Goal: Transaction & Acquisition: Purchase product/service

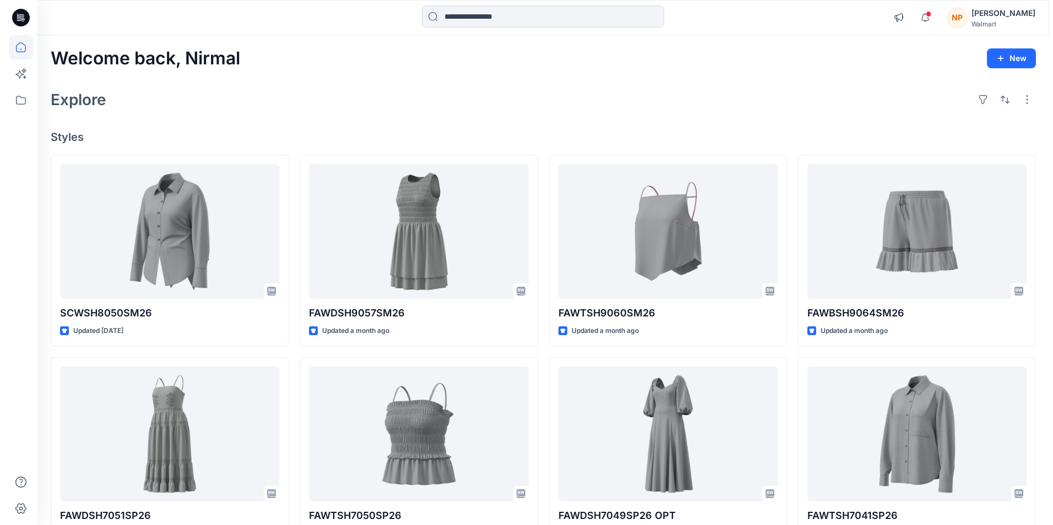
scroll to position [279, 0]
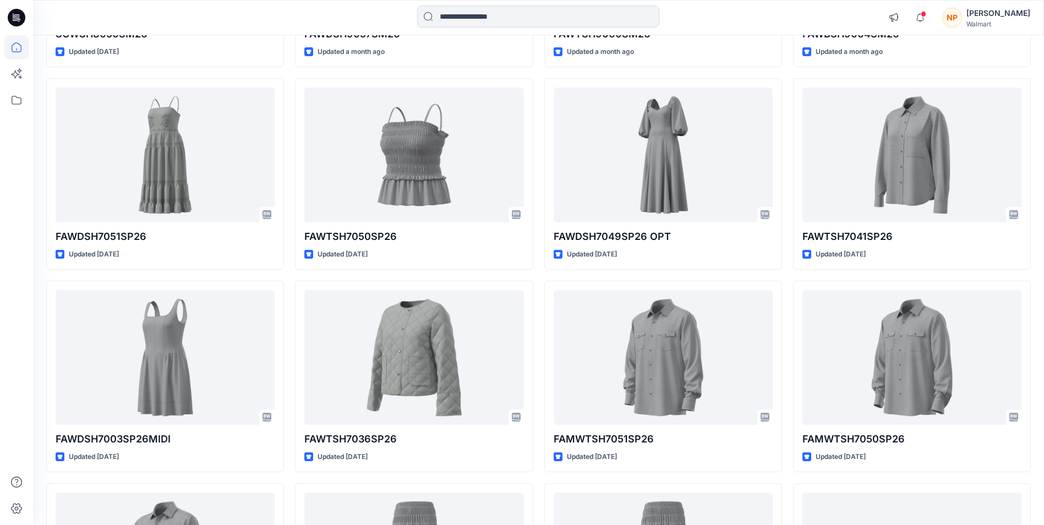
drag, startPoint x: 970, startPoint y: 18, endPoint x: 980, endPoint y: 30, distance: 15.6
click at [962, 19] on div "NP" at bounding box center [952, 18] width 20 height 20
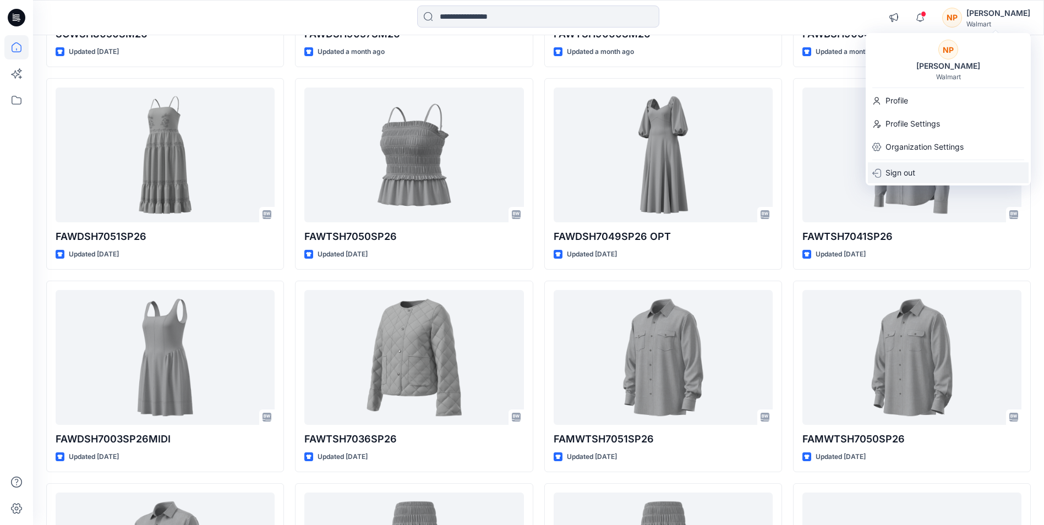
click at [906, 172] on p "Sign out" at bounding box center [901, 172] width 30 height 21
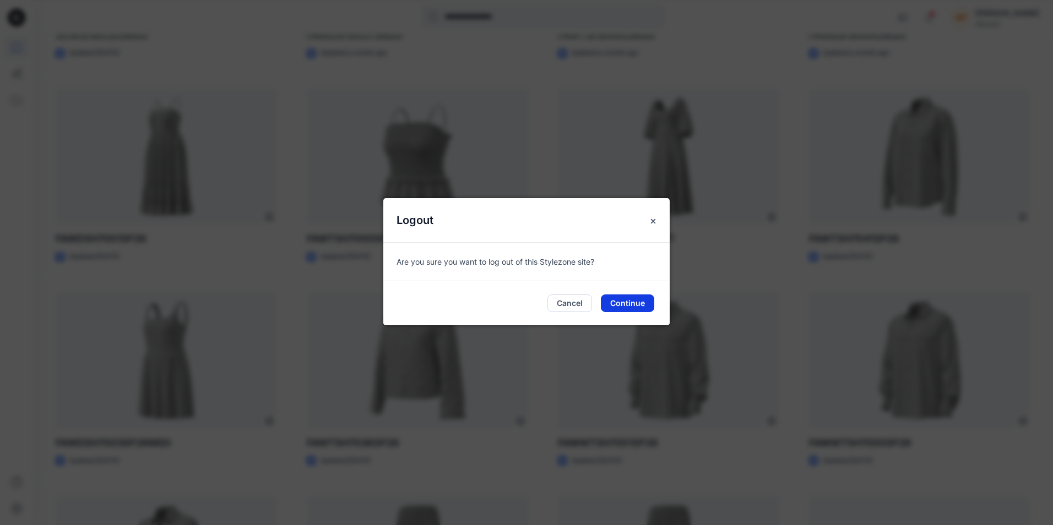
click at [627, 306] on button "Continue" at bounding box center [627, 304] width 53 height 18
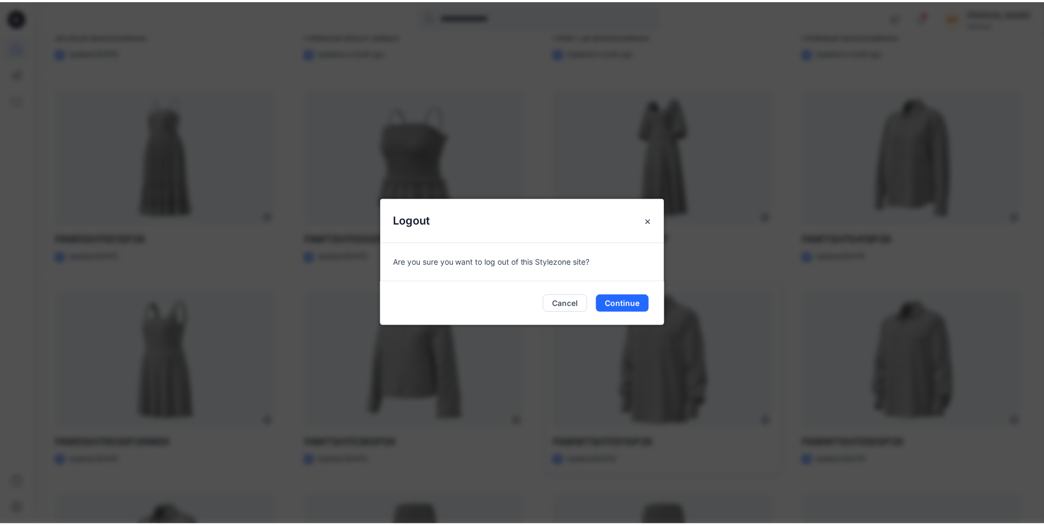
scroll to position [241, 0]
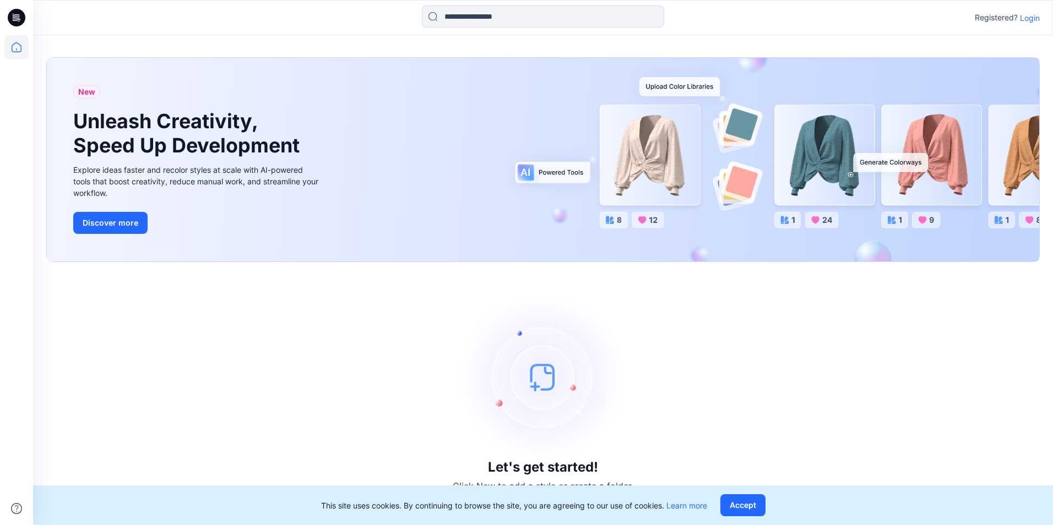
click at [1026, 20] on p "Login" at bounding box center [1029, 18] width 20 height 12
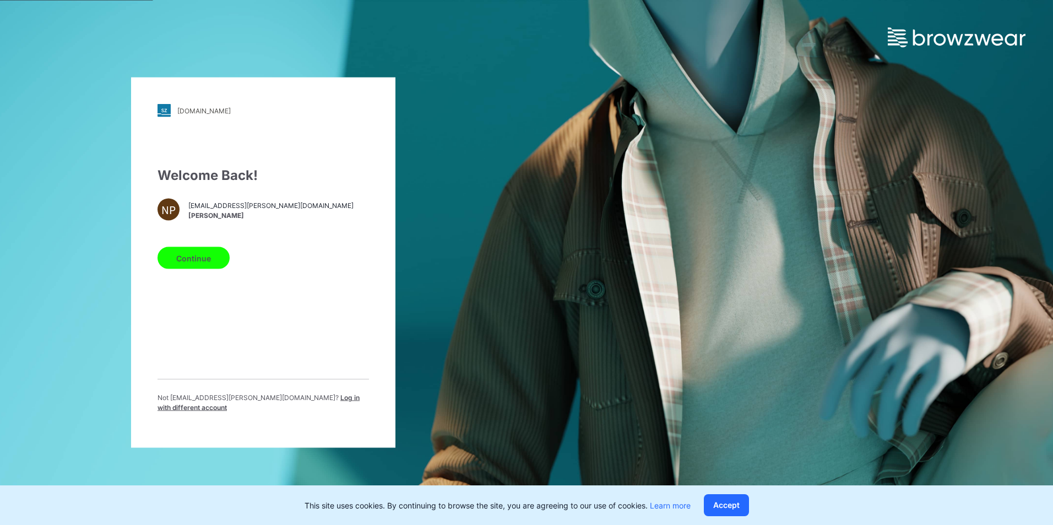
click at [281, 404] on span "Log in with different account" at bounding box center [258, 403] width 202 height 18
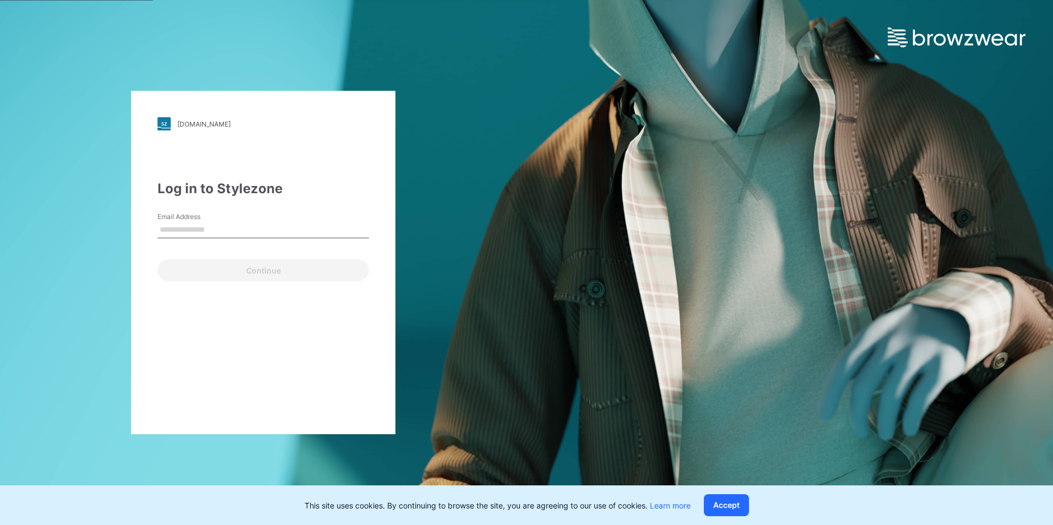
click at [214, 228] on input "Email Address" at bounding box center [262, 230] width 211 height 17
type input "**********"
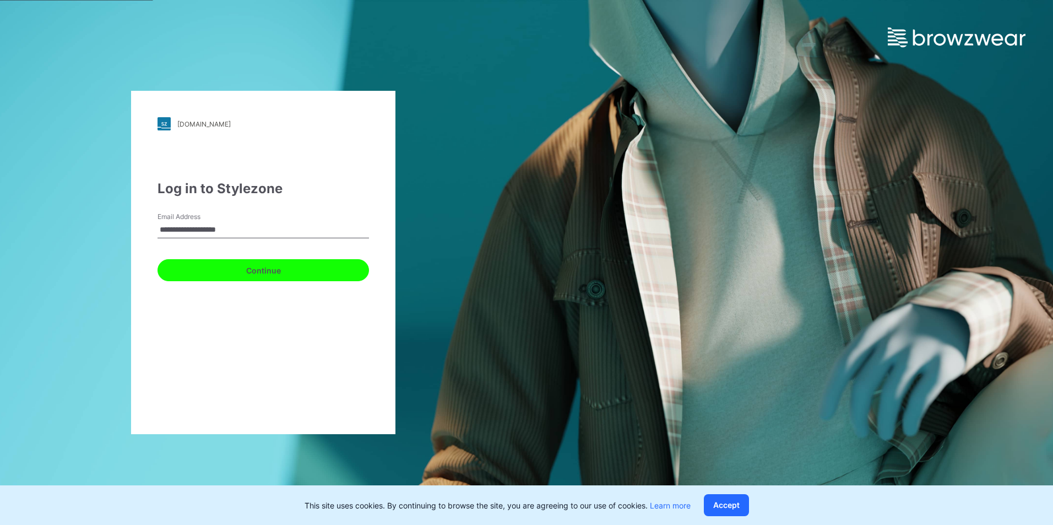
click at [228, 268] on button "Continue" at bounding box center [262, 270] width 211 height 22
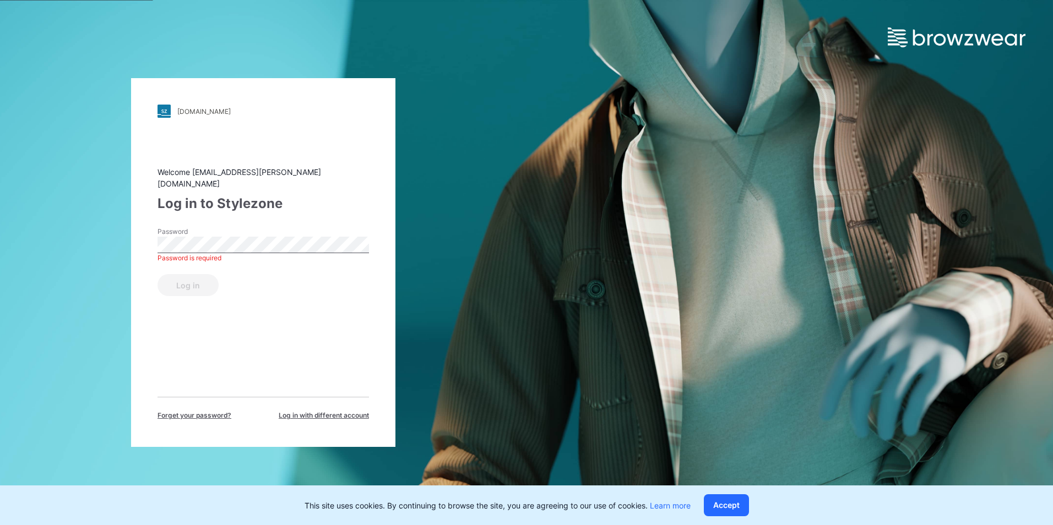
click at [309, 411] on span "Log in with different account" at bounding box center [324, 416] width 90 height 10
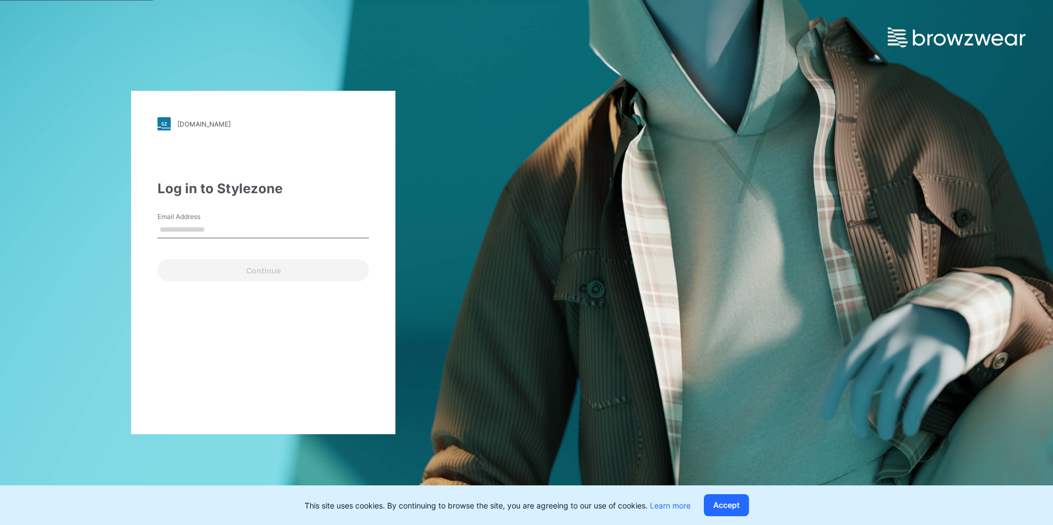
click at [208, 232] on input "Email Address" at bounding box center [262, 230] width 211 height 17
type input "**********"
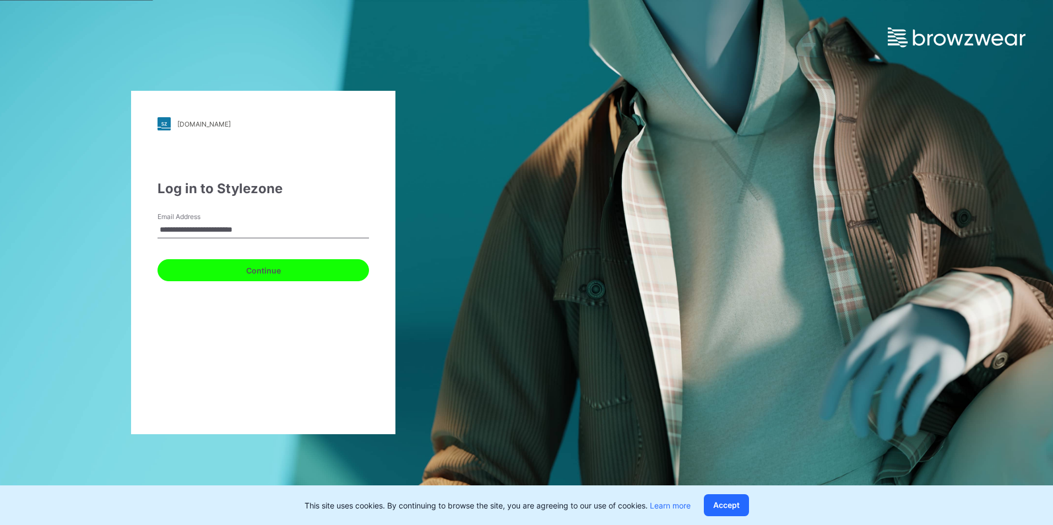
click at [192, 279] on button "Continue" at bounding box center [262, 270] width 211 height 22
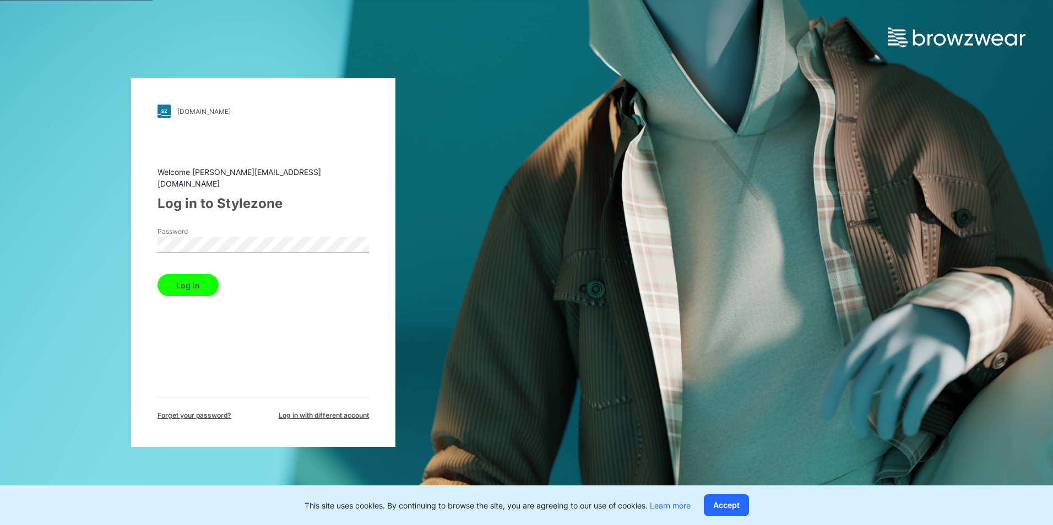
click at [192, 281] on button "Log in" at bounding box center [187, 285] width 61 height 22
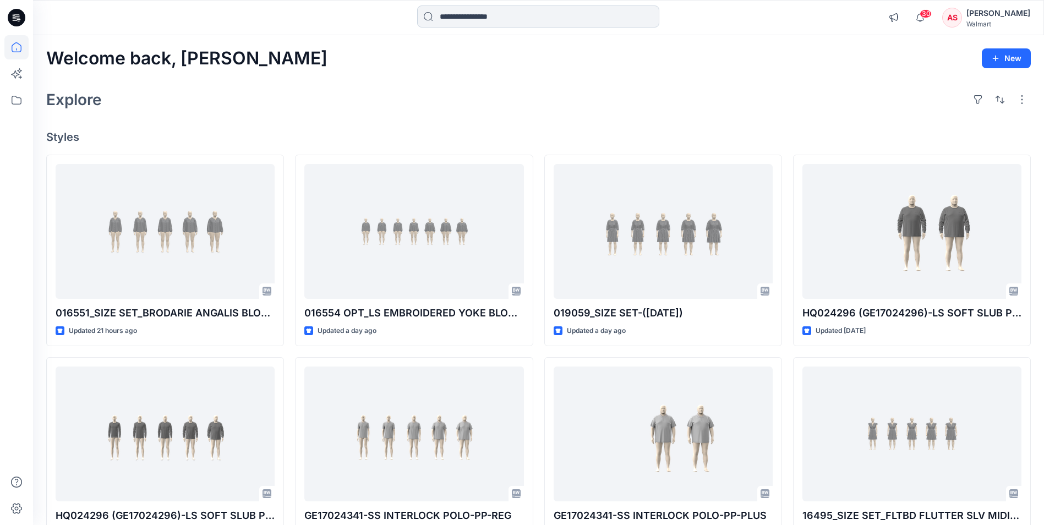
click at [555, 21] on input at bounding box center [538, 17] width 242 height 22
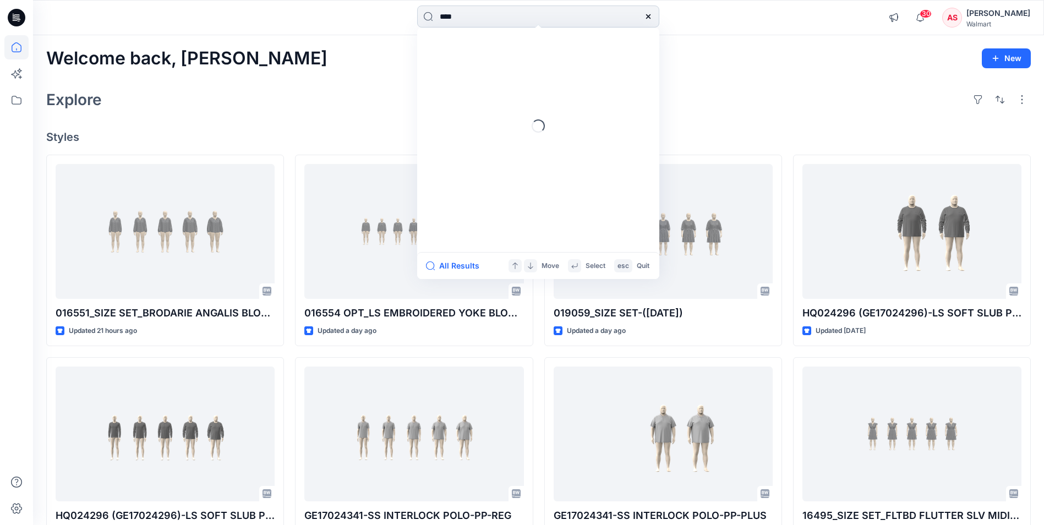
type input "****"
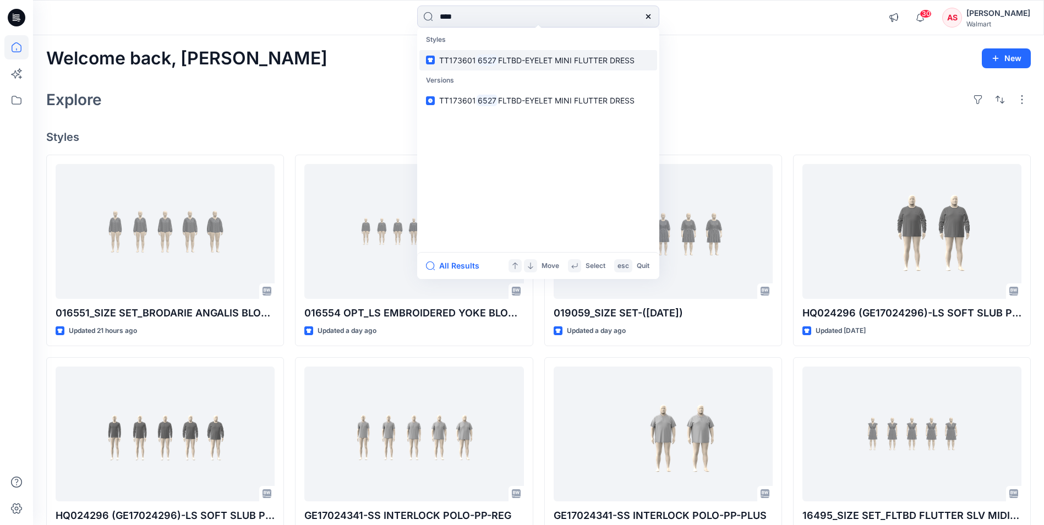
click at [531, 61] on span "FLTBD-EYELET MINI FLUTTER DRESS" at bounding box center [566, 60] width 137 height 9
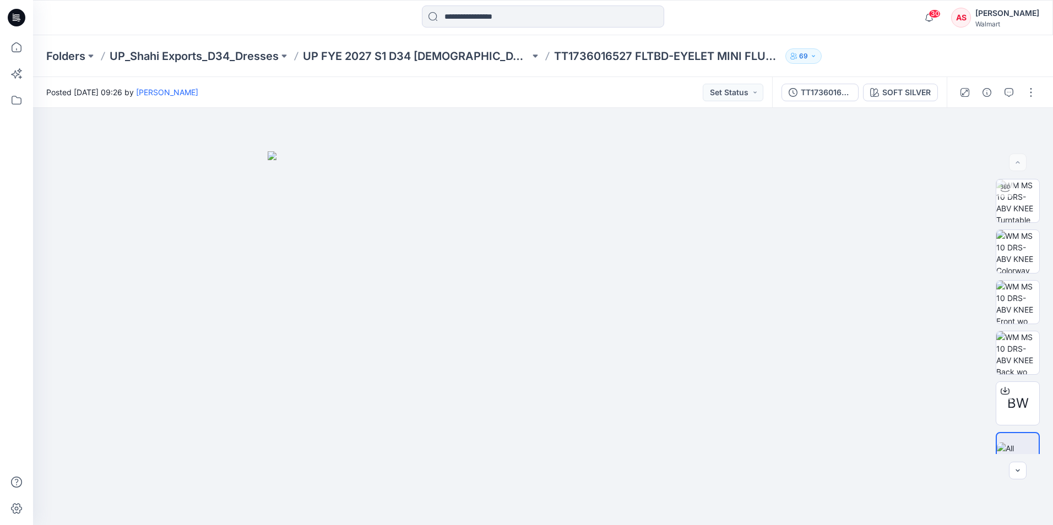
click at [957, 14] on div "AS" at bounding box center [961, 18] width 20 height 20
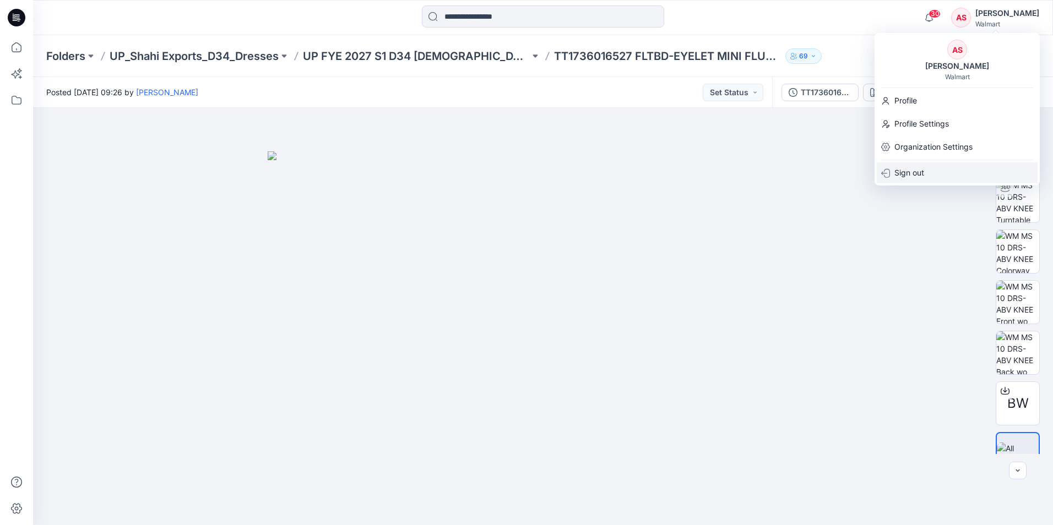
click at [907, 176] on p "Sign out" at bounding box center [909, 172] width 30 height 21
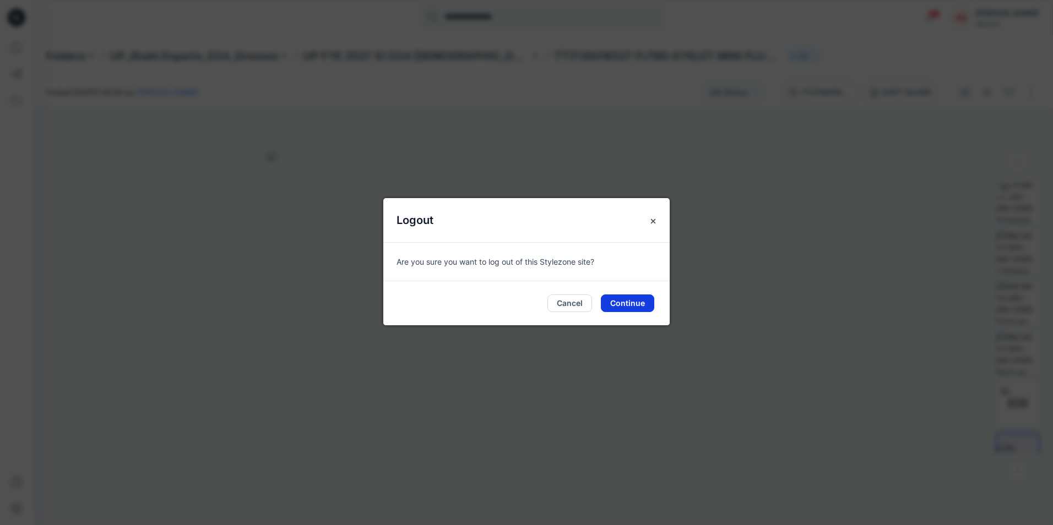
click at [605, 307] on button "Continue" at bounding box center [627, 304] width 53 height 18
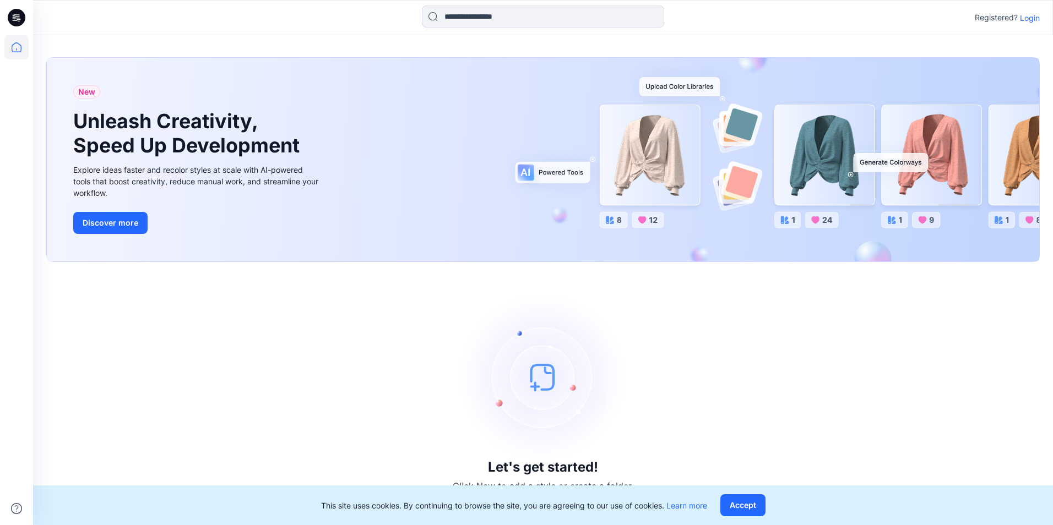
click at [1027, 19] on p "Login" at bounding box center [1029, 18] width 20 height 12
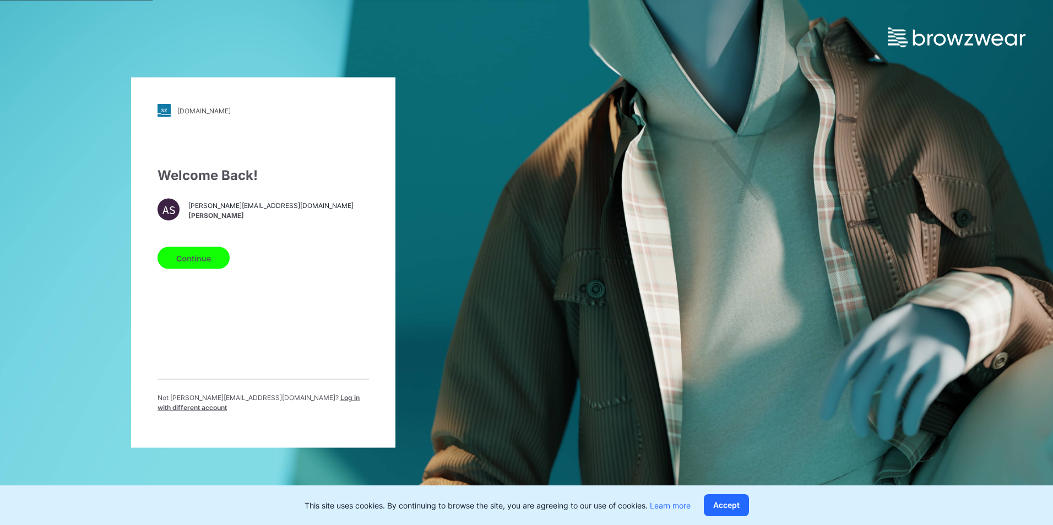
click at [304, 402] on span "Log in with different account" at bounding box center [258, 403] width 202 height 18
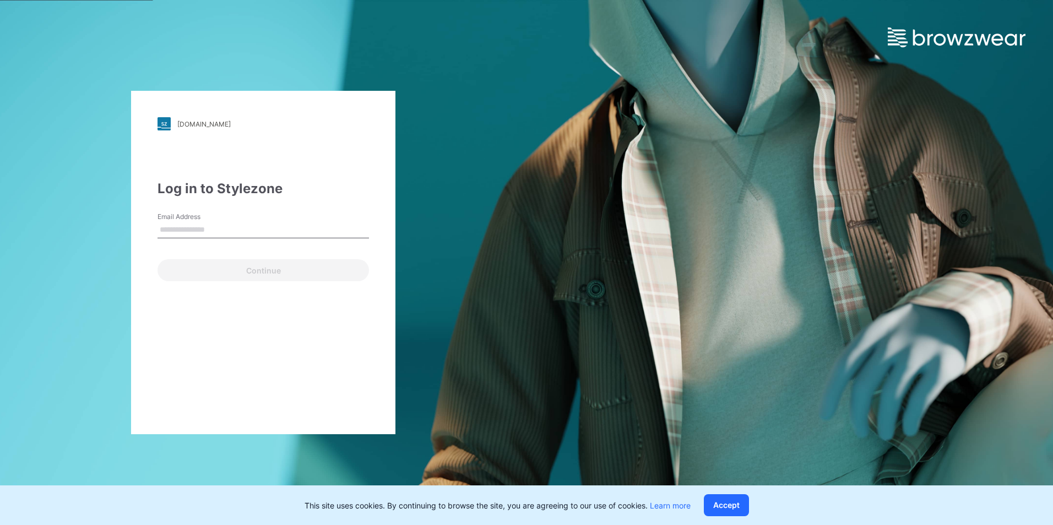
click at [208, 234] on input "Email Address" at bounding box center [262, 230] width 211 height 17
type input "**********"
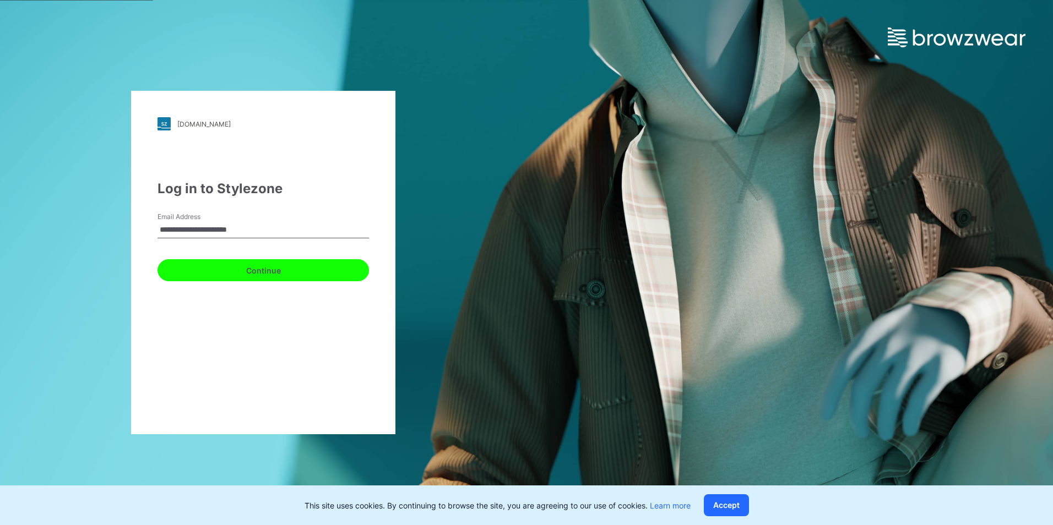
click at [227, 266] on button "Continue" at bounding box center [262, 270] width 211 height 22
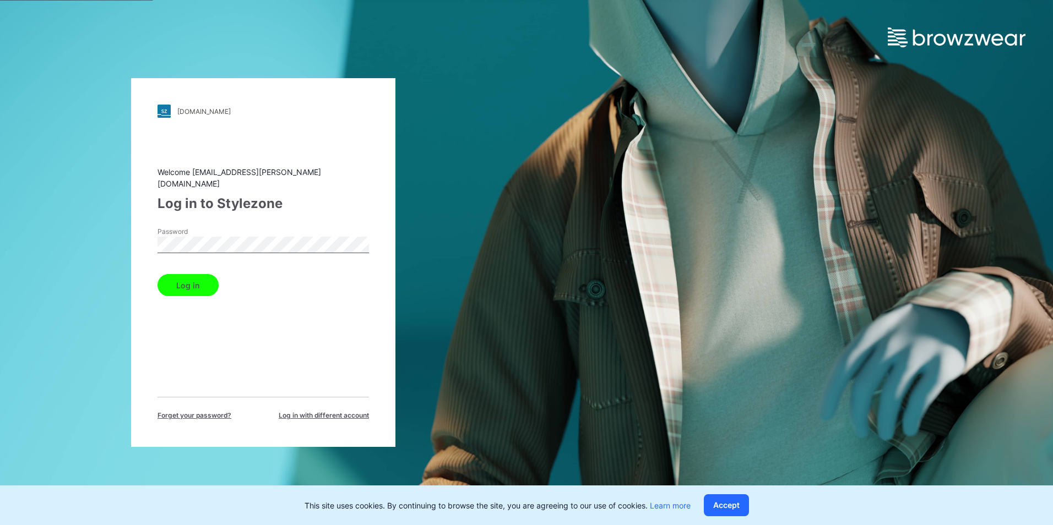
click at [127, 231] on div "[DOMAIN_NAME] Loading... Welcome [EMAIL_ADDRESS][PERSON_NAME][DOMAIN_NAME] Log …" at bounding box center [263, 262] width 526 height 525
click at [195, 281] on button "Log in" at bounding box center [187, 285] width 61 height 22
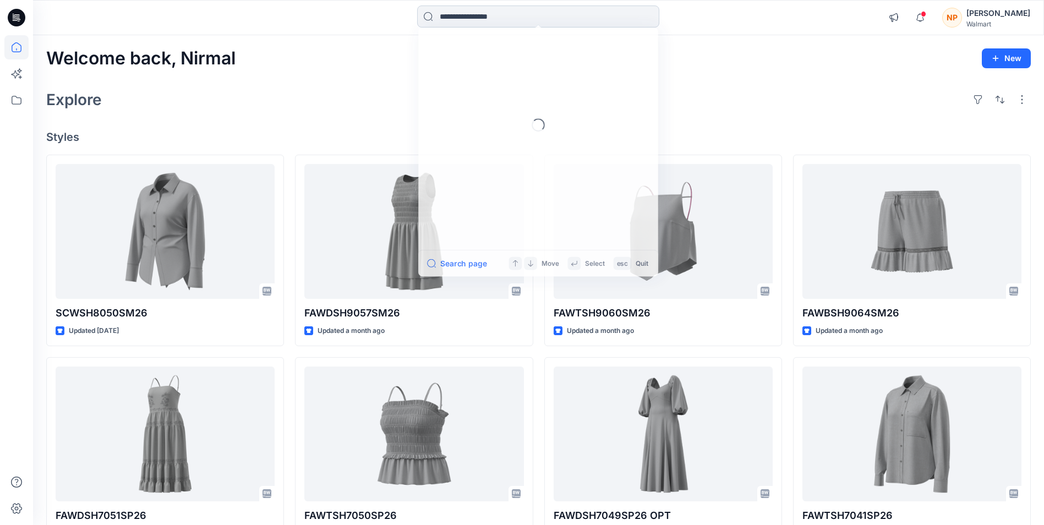
click at [527, 16] on input at bounding box center [538, 17] width 242 height 22
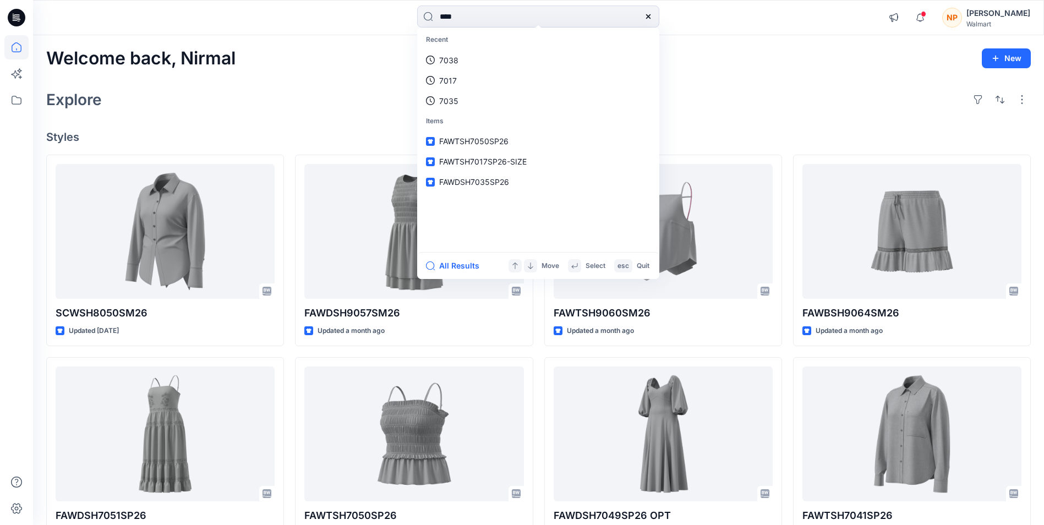
type input "****"
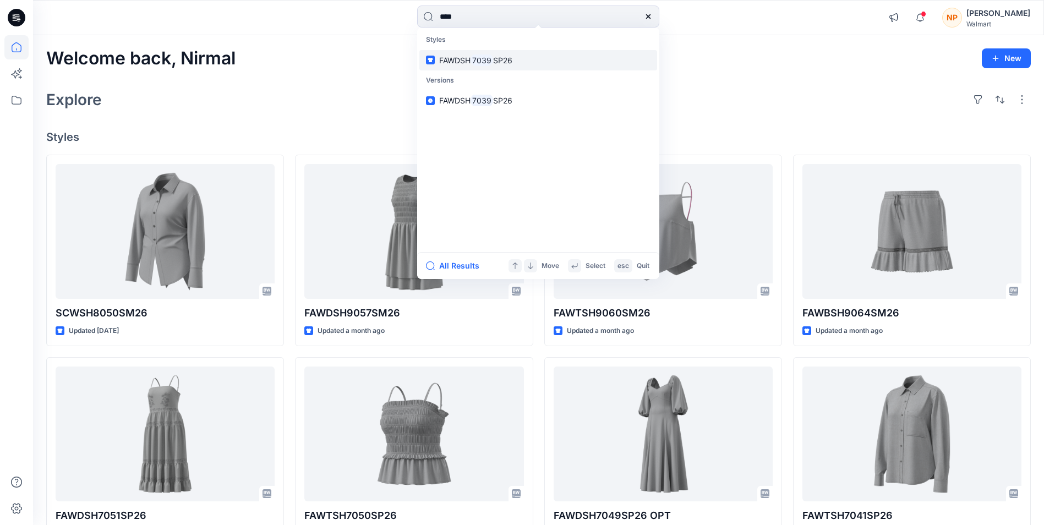
click at [481, 59] on mark "7039" at bounding box center [482, 60] width 23 height 13
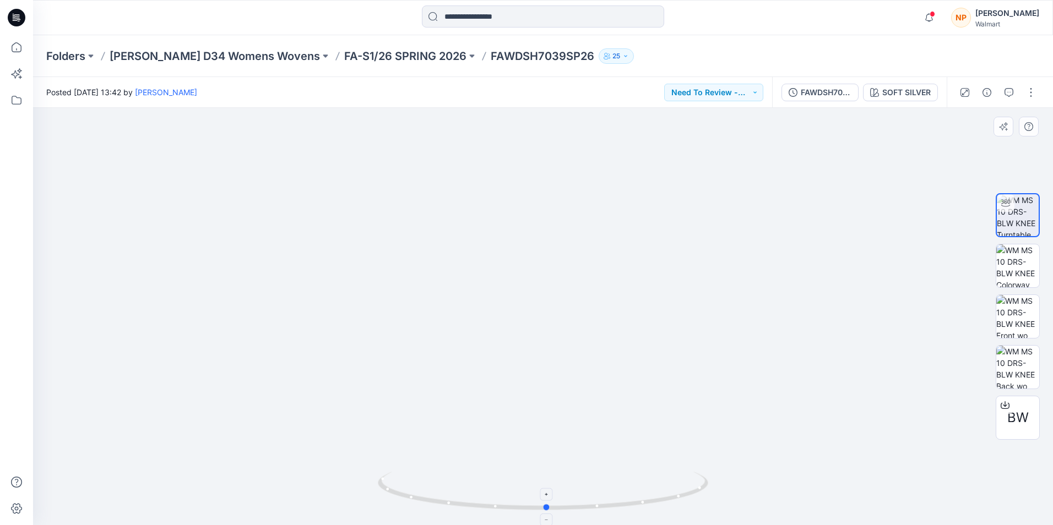
drag, startPoint x: 621, startPoint y: 510, endPoint x: 625, endPoint y: 502, distance: 8.6
click at [625, 502] on icon at bounding box center [544, 492] width 333 height 41
drag, startPoint x: 585, startPoint y: 312, endPoint x: 585, endPoint y: 380, distance: 67.7
click at [585, 378] on img at bounding box center [543, 221] width 926 height 609
drag, startPoint x: 467, startPoint y: 506, endPoint x: 328, endPoint y: 474, distance: 142.9
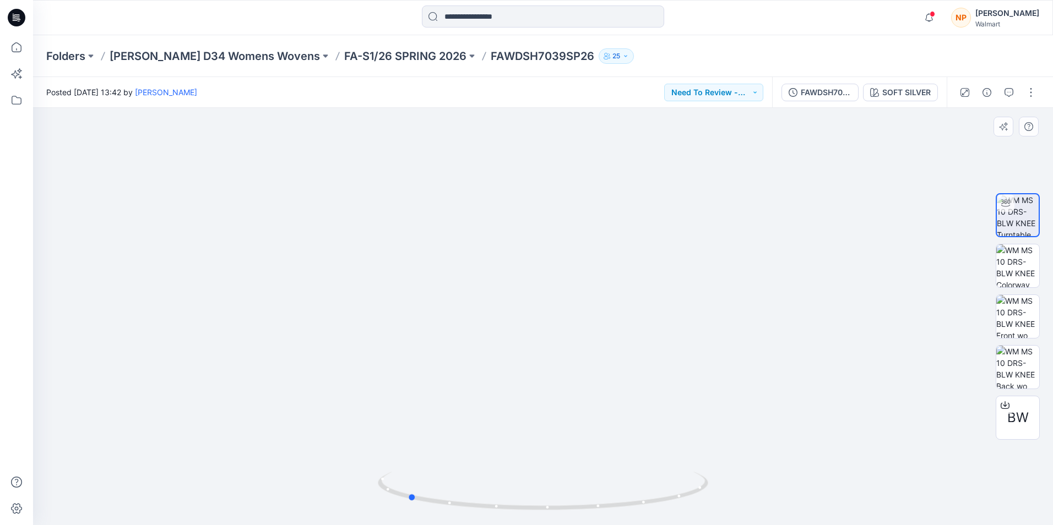
click at [328, 474] on div at bounding box center [542, 316] width 1019 height 417
click at [503, 19] on input at bounding box center [543, 17] width 242 height 22
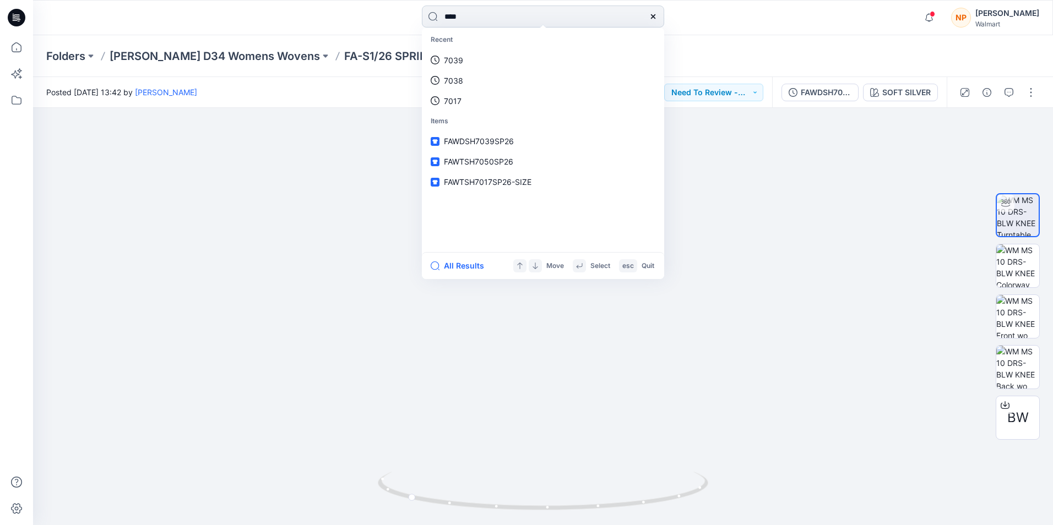
type input "****"
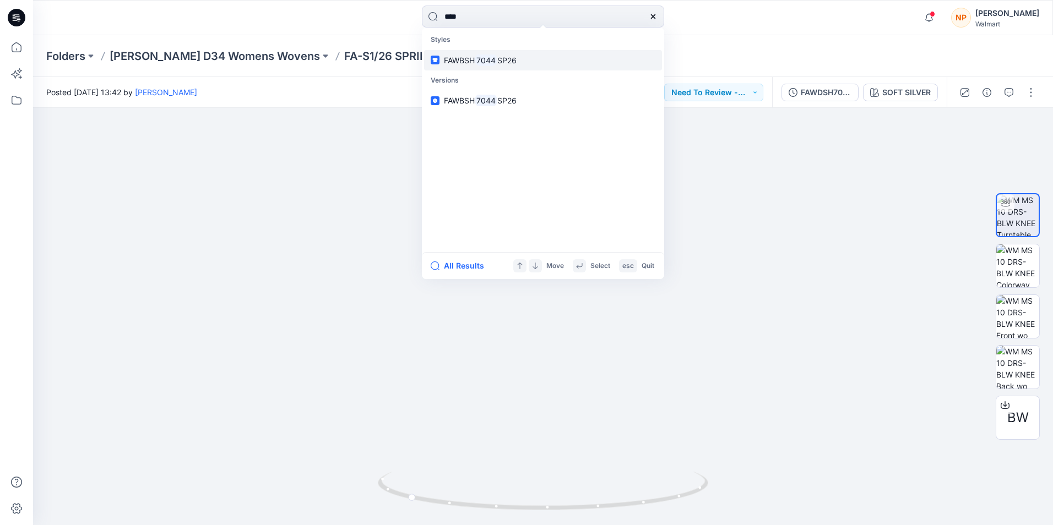
click at [493, 66] on link "FAWBSH 7044 SP26" at bounding box center [543, 60] width 238 height 20
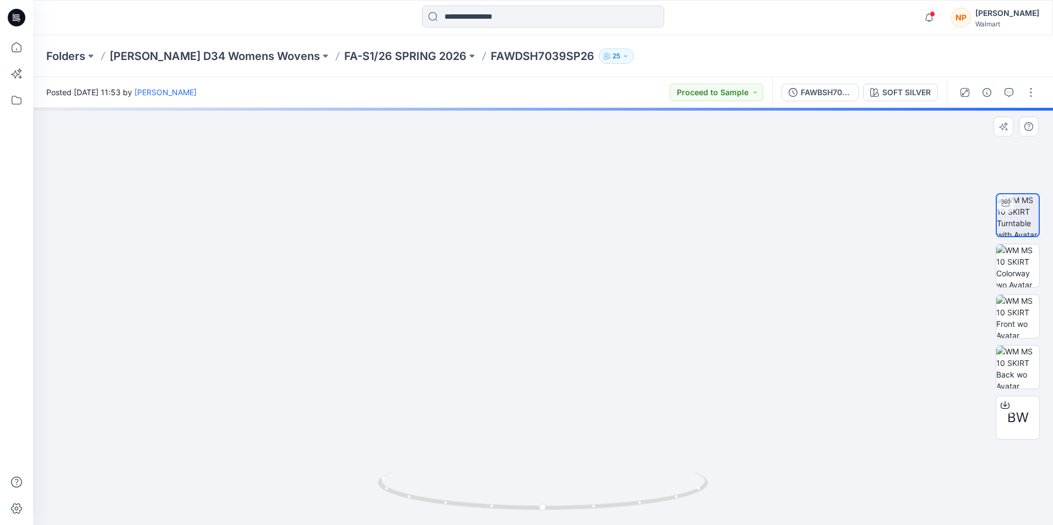
drag, startPoint x: 575, startPoint y: 394, endPoint x: 580, endPoint y: 369, distance: 25.3
click at [580, 369] on img at bounding box center [543, 258] width 584 height 533
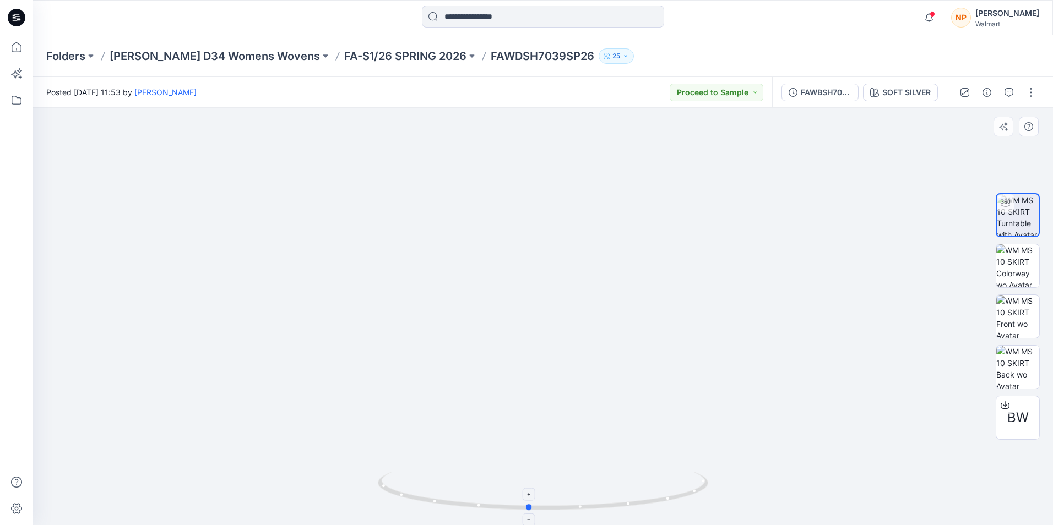
drag, startPoint x: 609, startPoint y: 508, endPoint x: 598, endPoint y: 479, distance: 30.9
click at [598, 479] on icon at bounding box center [544, 492] width 333 height 41
drag, startPoint x: 593, startPoint y: 406, endPoint x: 610, endPoint y: 429, distance: 28.7
click at [610, 431] on img at bounding box center [543, 128] width 926 height 794
drag, startPoint x: 602, startPoint y: 358, endPoint x: 603, endPoint y: 411, distance: 52.3
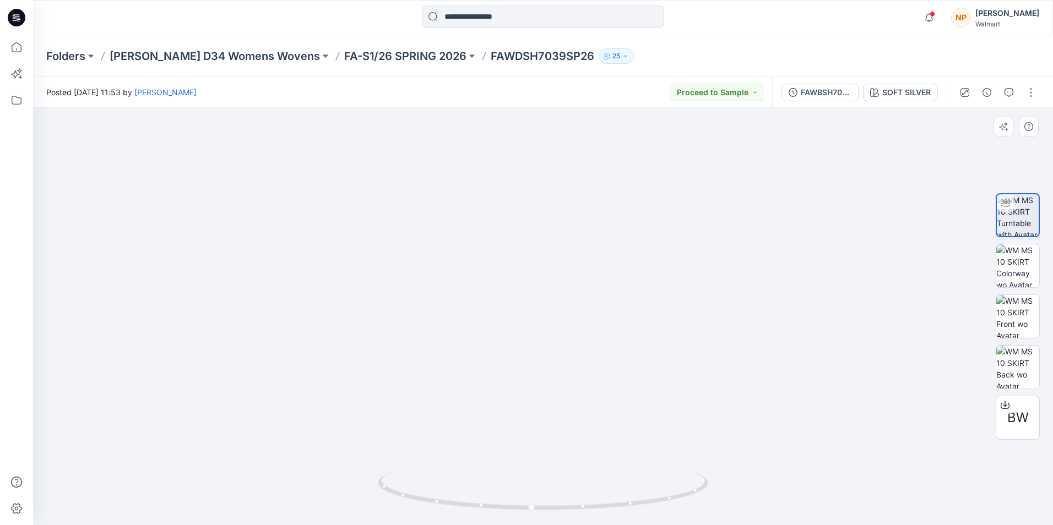
click at [603, 411] on img at bounding box center [543, 165] width 926 height 720
click at [527, 17] on input at bounding box center [543, 17] width 242 height 22
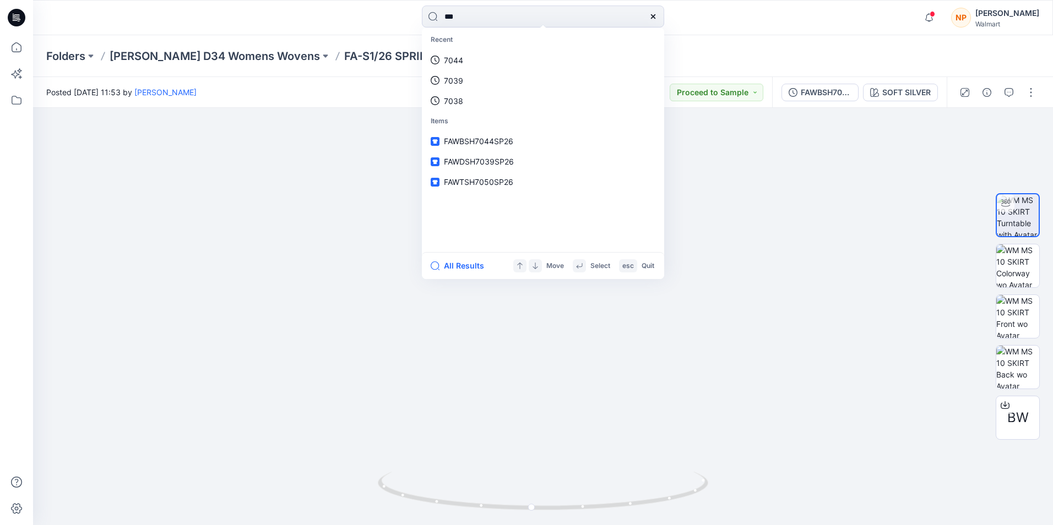
type input "****"
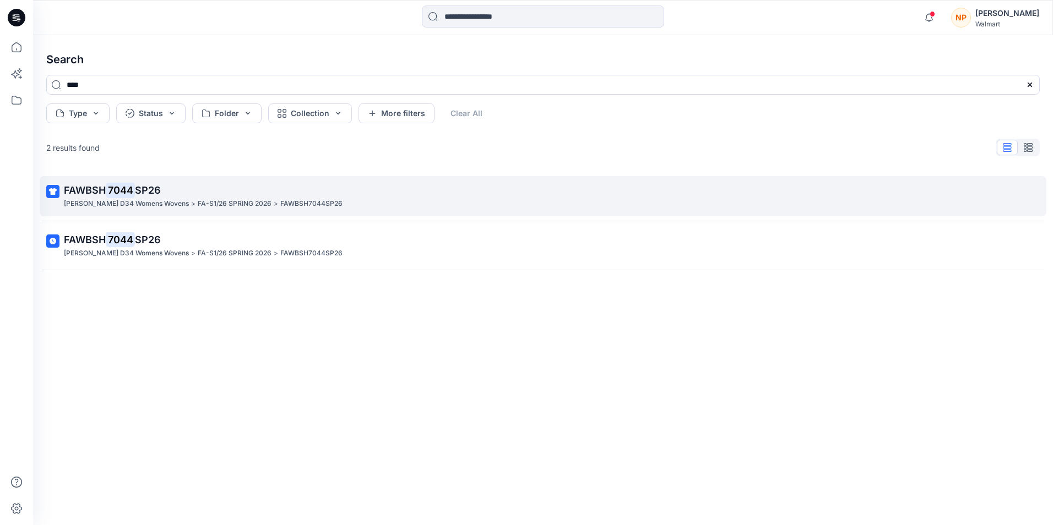
click at [142, 199] on p "[PERSON_NAME] D34 Womens Wovens" at bounding box center [126, 204] width 125 height 12
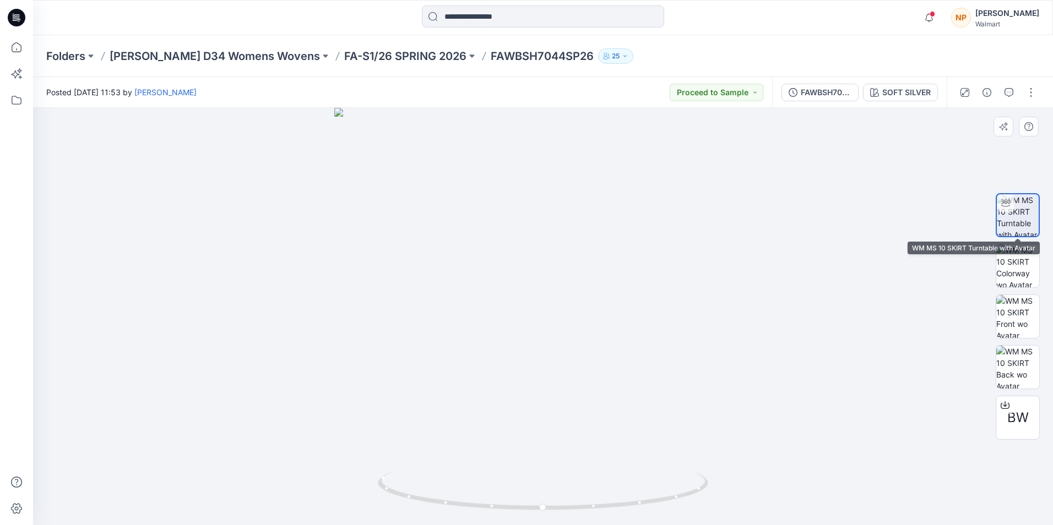
click at [1018, 226] on img at bounding box center [1017, 215] width 42 height 42
drag, startPoint x: 555, startPoint y: 378, endPoint x: 555, endPoint y: 308, distance: 69.9
click at [555, 308] on img at bounding box center [542, 211] width 667 height 627
